Goal: Navigation & Orientation: Find specific page/section

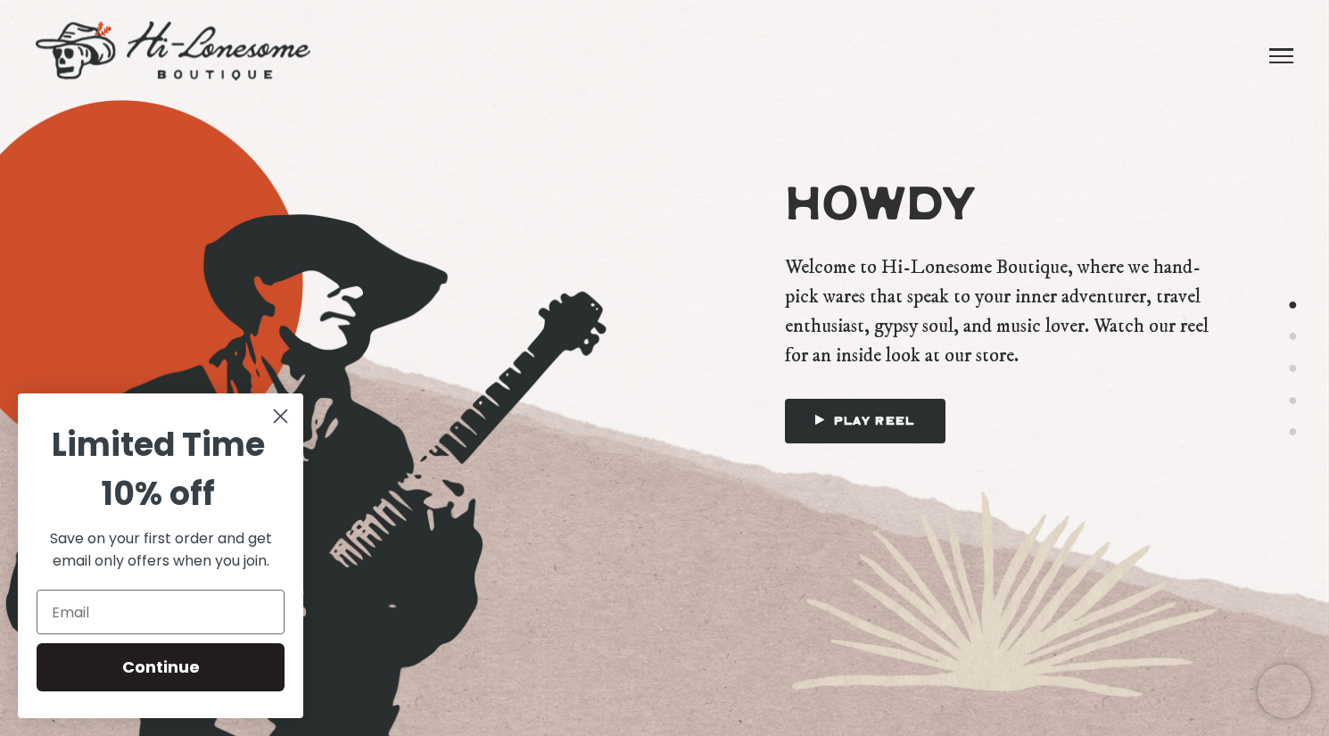
click at [278, 417] on icon "Close dialog" at bounding box center [281, 416] width 12 height 12
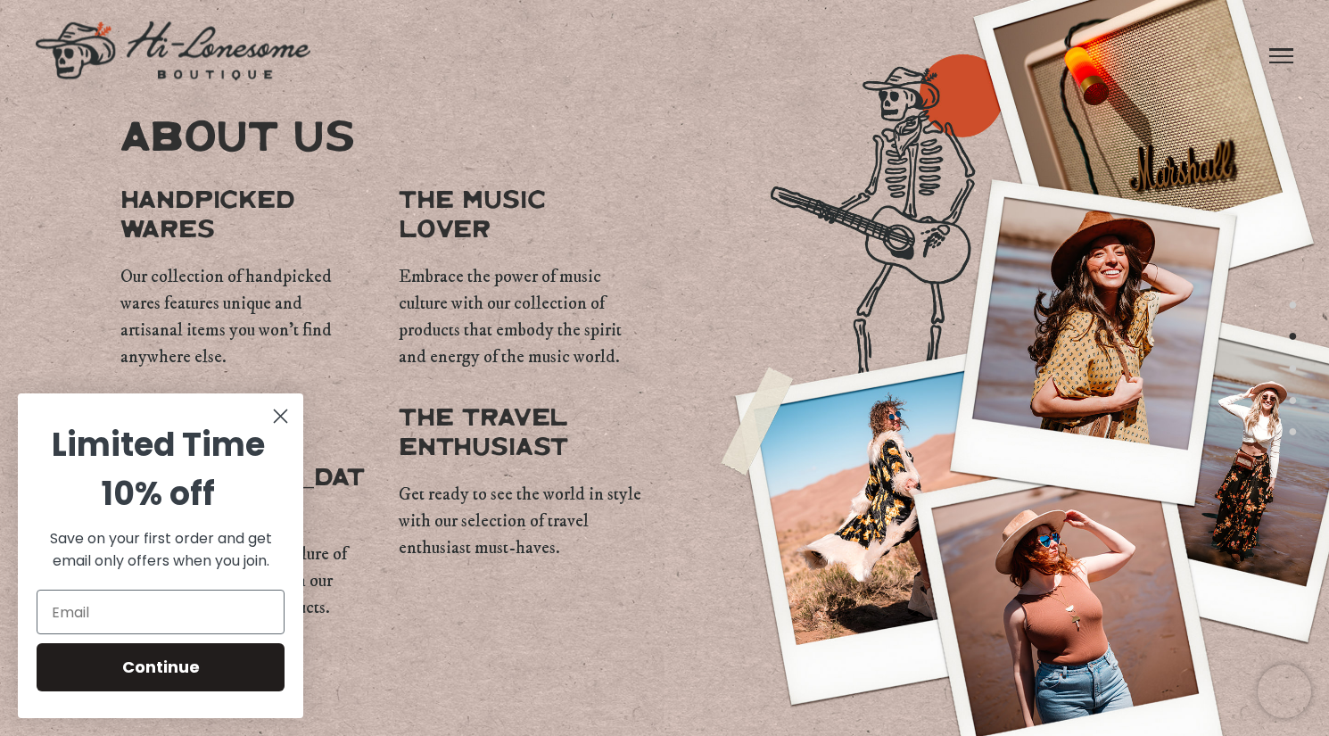
click at [282, 422] on icon "Close dialog" at bounding box center [281, 416] width 12 height 12
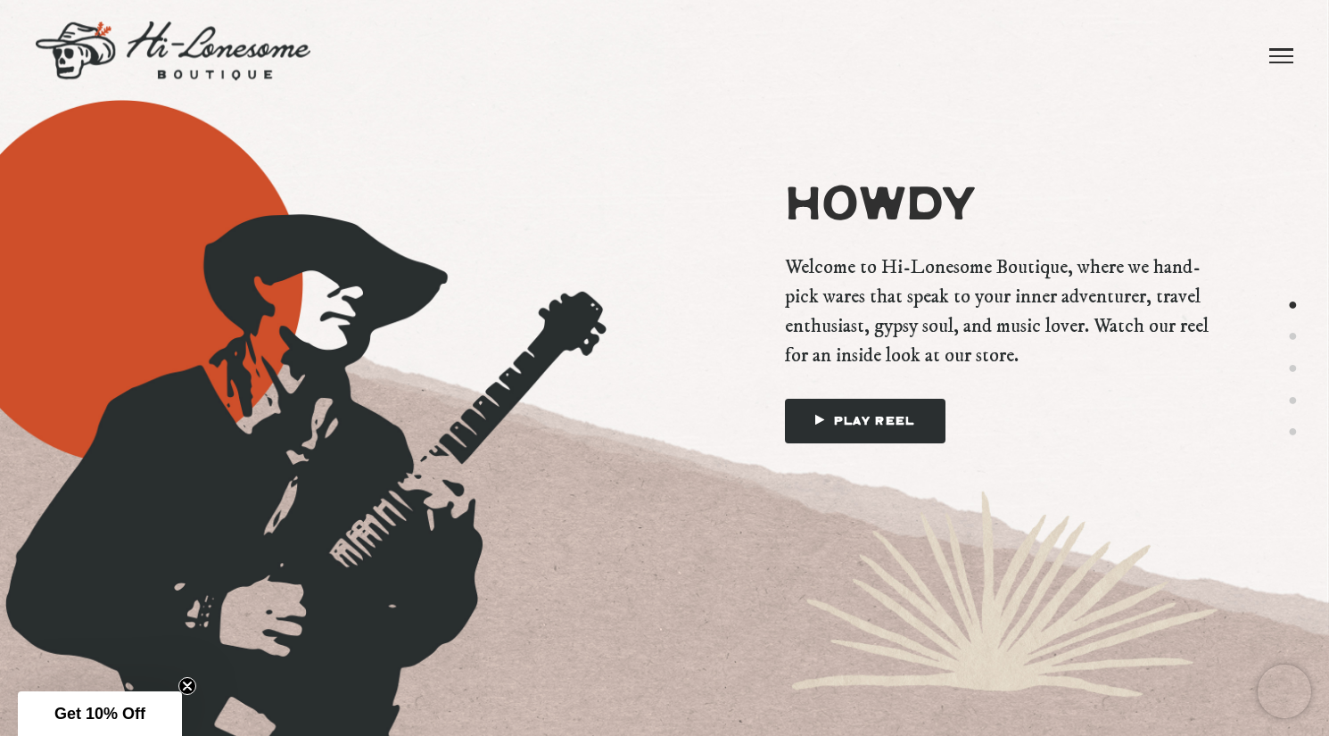
click at [1281, 59] on link at bounding box center [1281, 55] width 24 height 111
click at [1068, 44] on link "Brands" at bounding box center [1070, 44] width 99 height 89
